Goal: Task Accomplishment & Management: Manage account settings

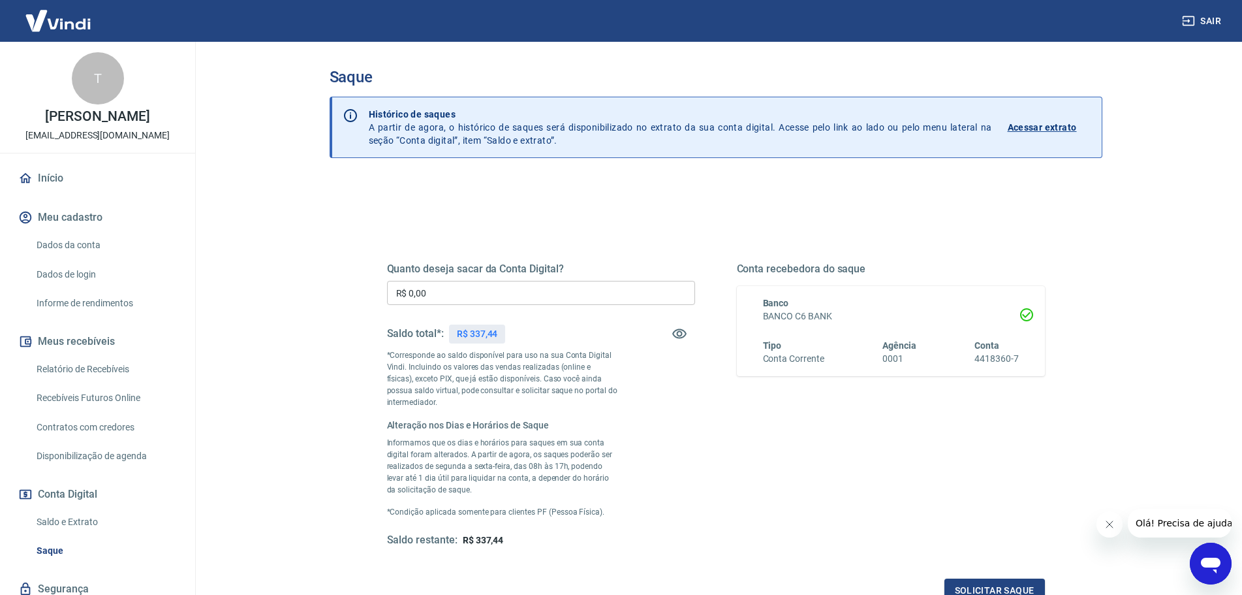
click at [525, 294] on input "R$ 0,00" at bounding box center [541, 293] width 308 height 24
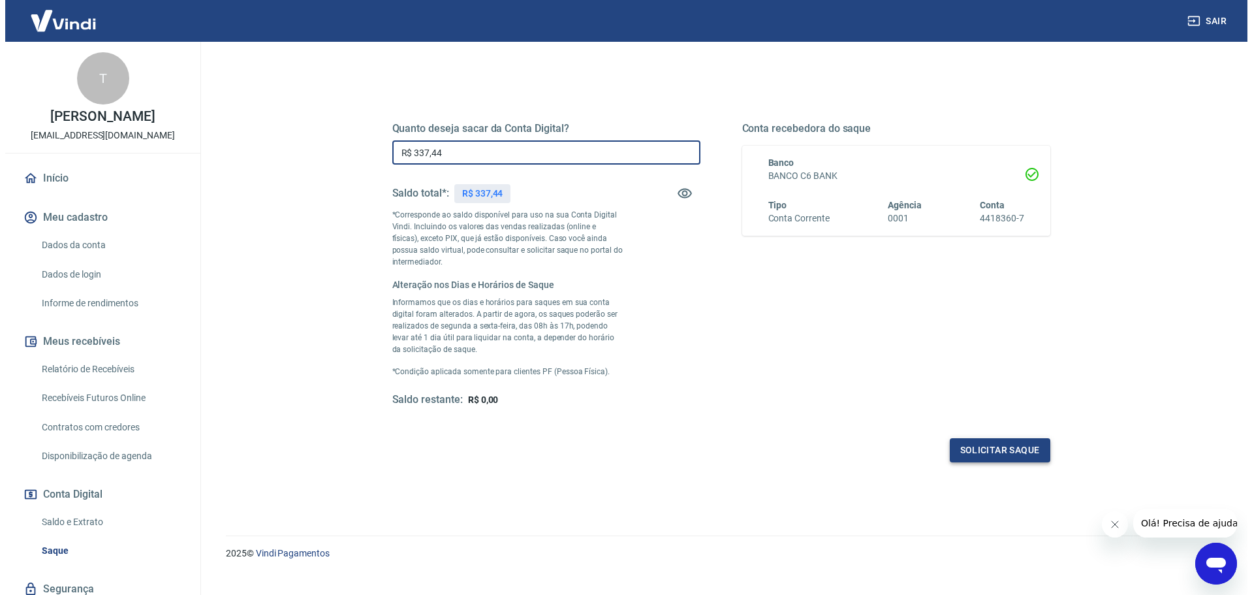
scroll to position [161, 0]
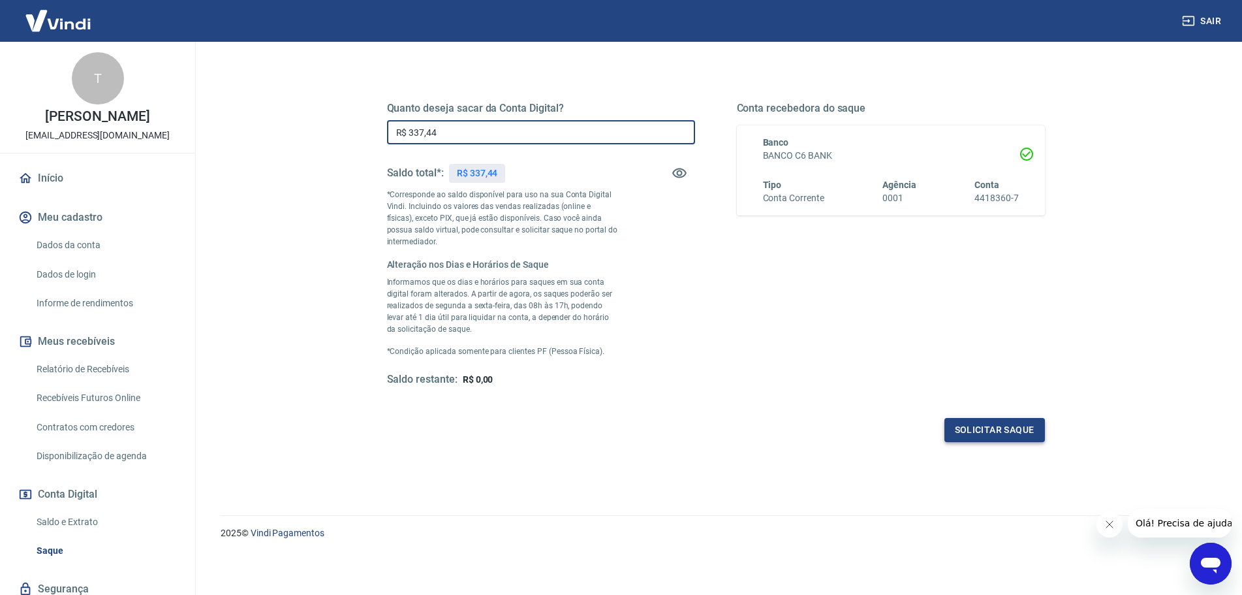
type input "R$ 337,44"
click at [1022, 431] on button "Solicitar saque" at bounding box center [995, 430] width 101 height 24
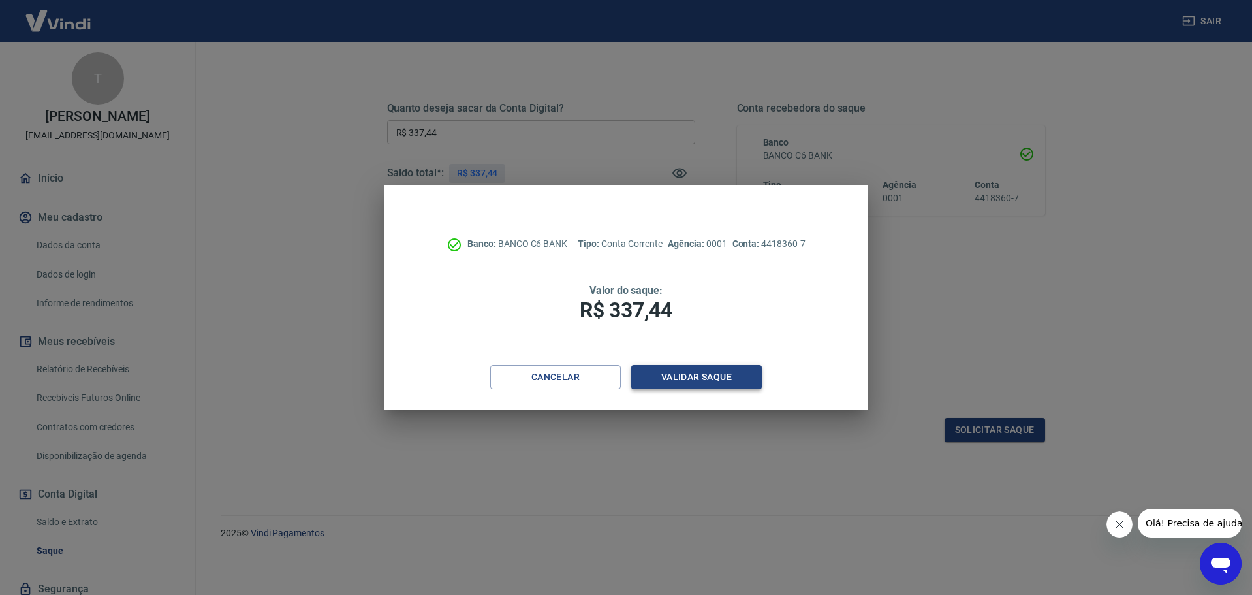
click at [696, 387] on button "Validar saque" at bounding box center [696, 377] width 131 height 24
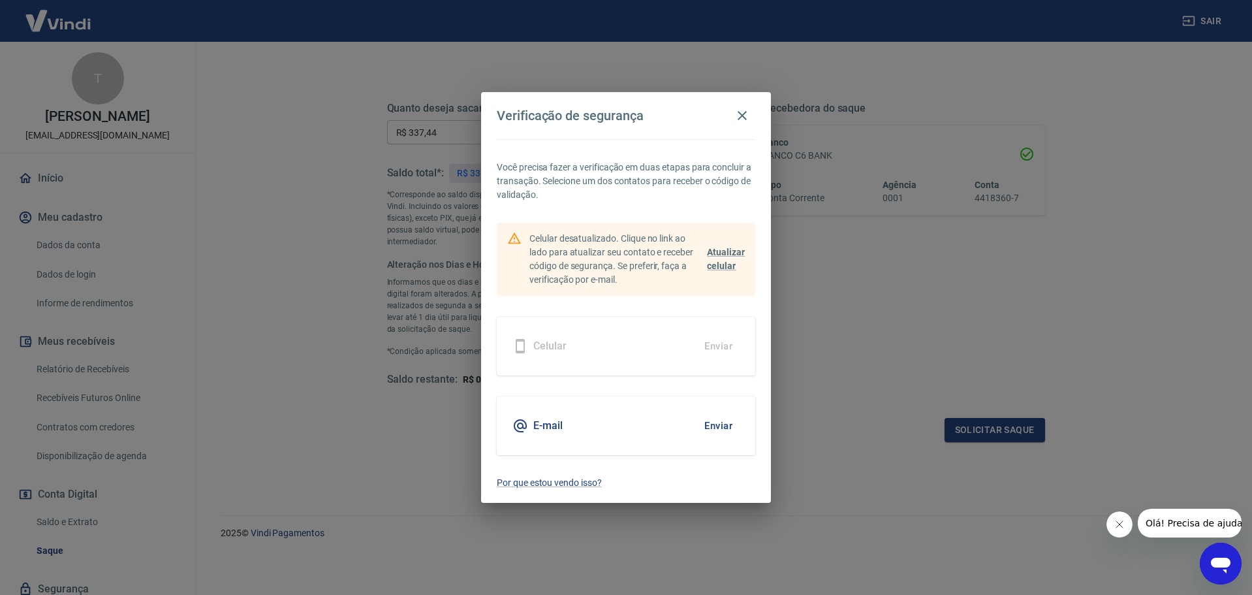
click at [551, 425] on h5 "E-mail" at bounding box center [547, 425] width 29 height 13
click at [697, 424] on button "Enviar" at bounding box center [718, 425] width 42 height 27
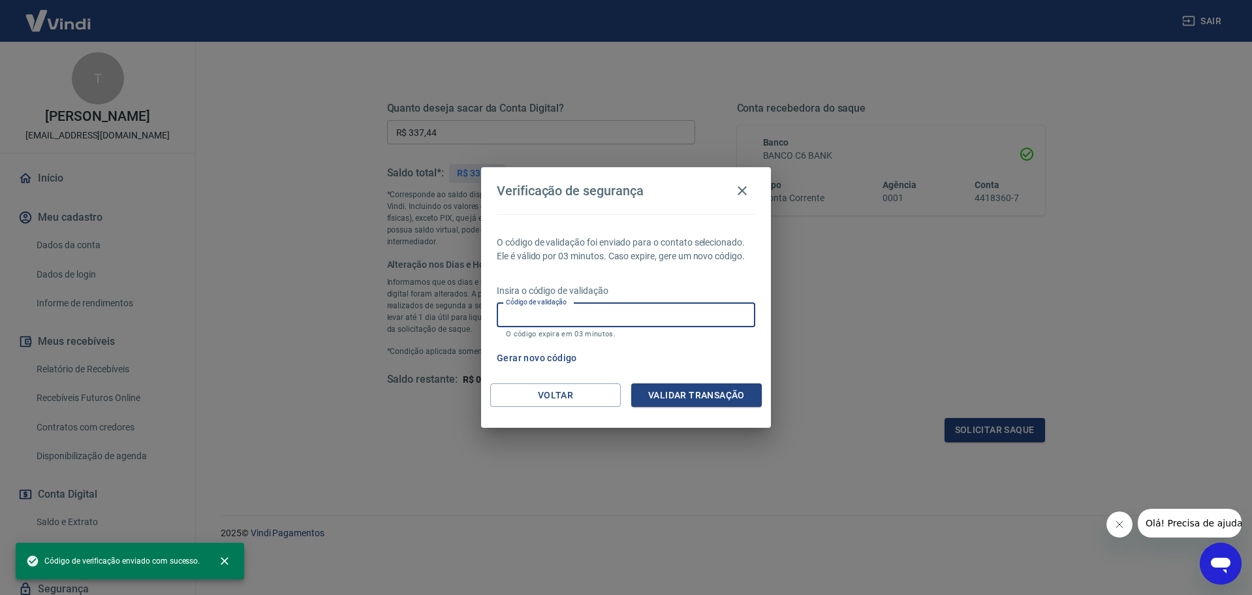
click at [621, 315] on input "Código de validação" at bounding box center [626, 315] width 258 height 24
paste input "115385"
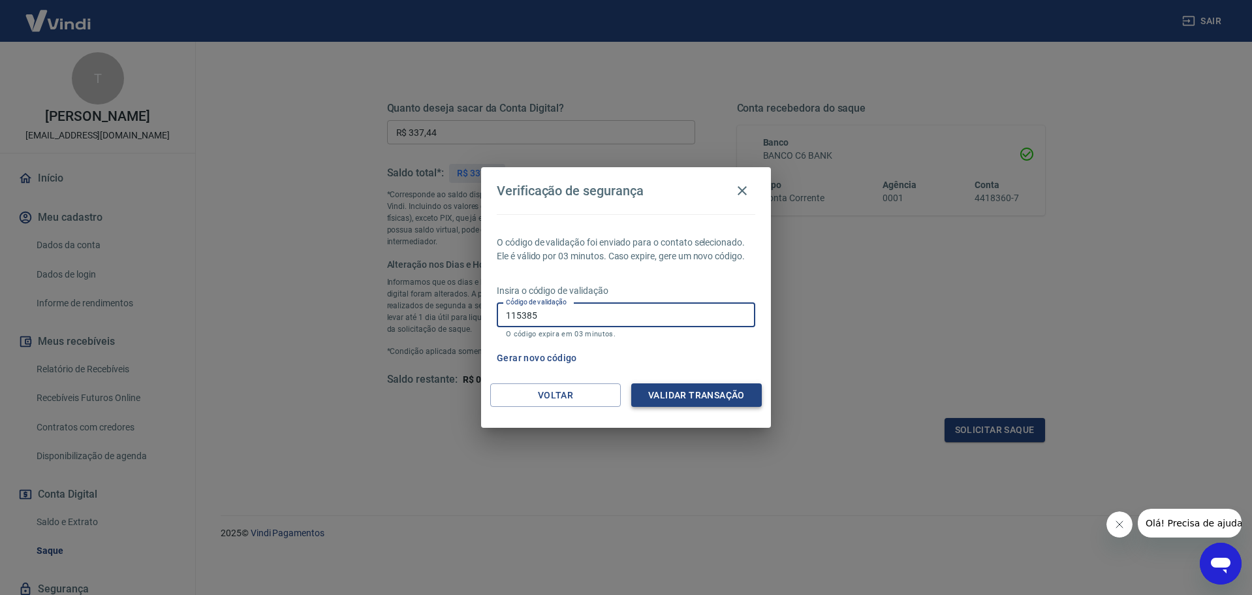
type input "115385"
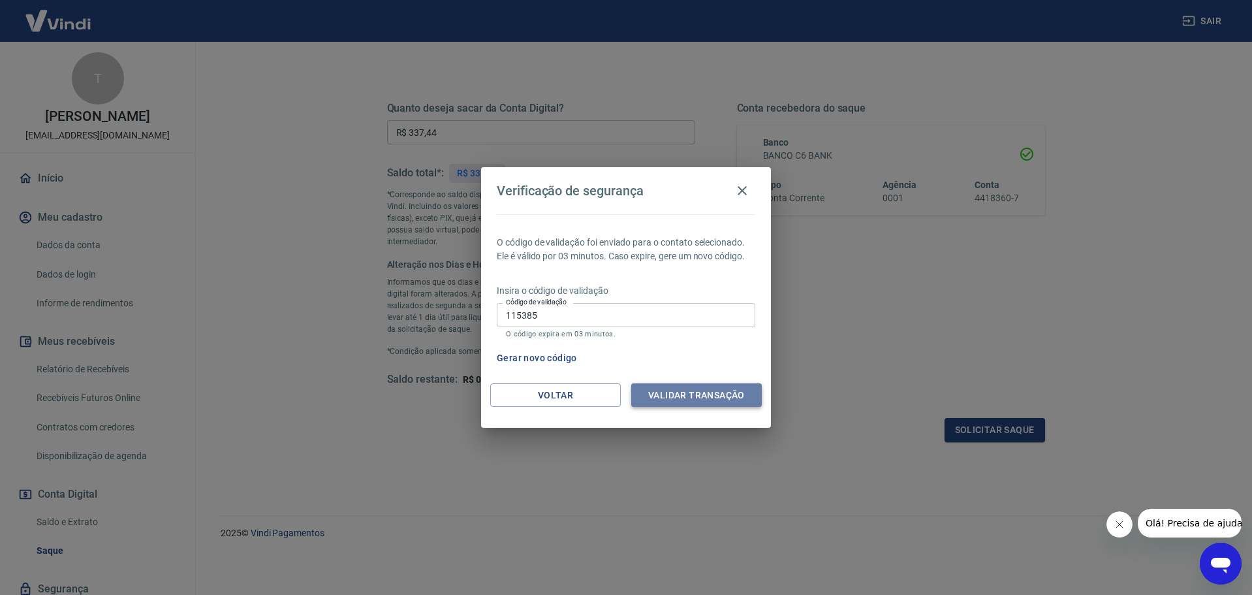
click at [714, 392] on button "Validar transação" at bounding box center [696, 395] width 131 height 24
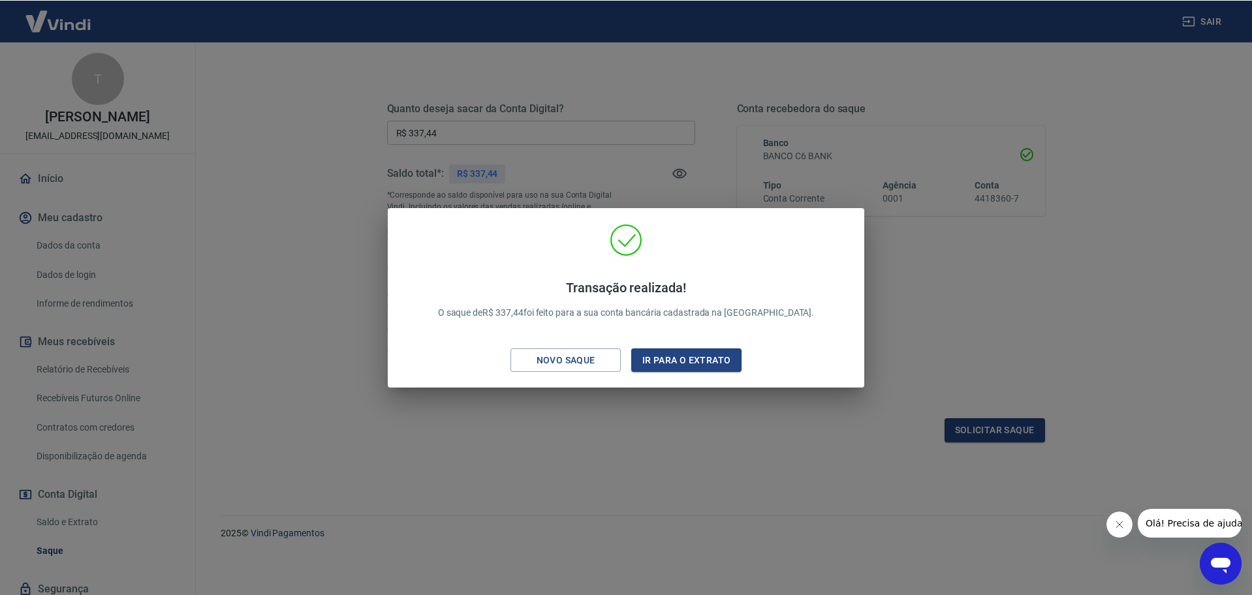
scroll to position [160, 0]
